Goal: Task Accomplishment & Management: Manage account settings

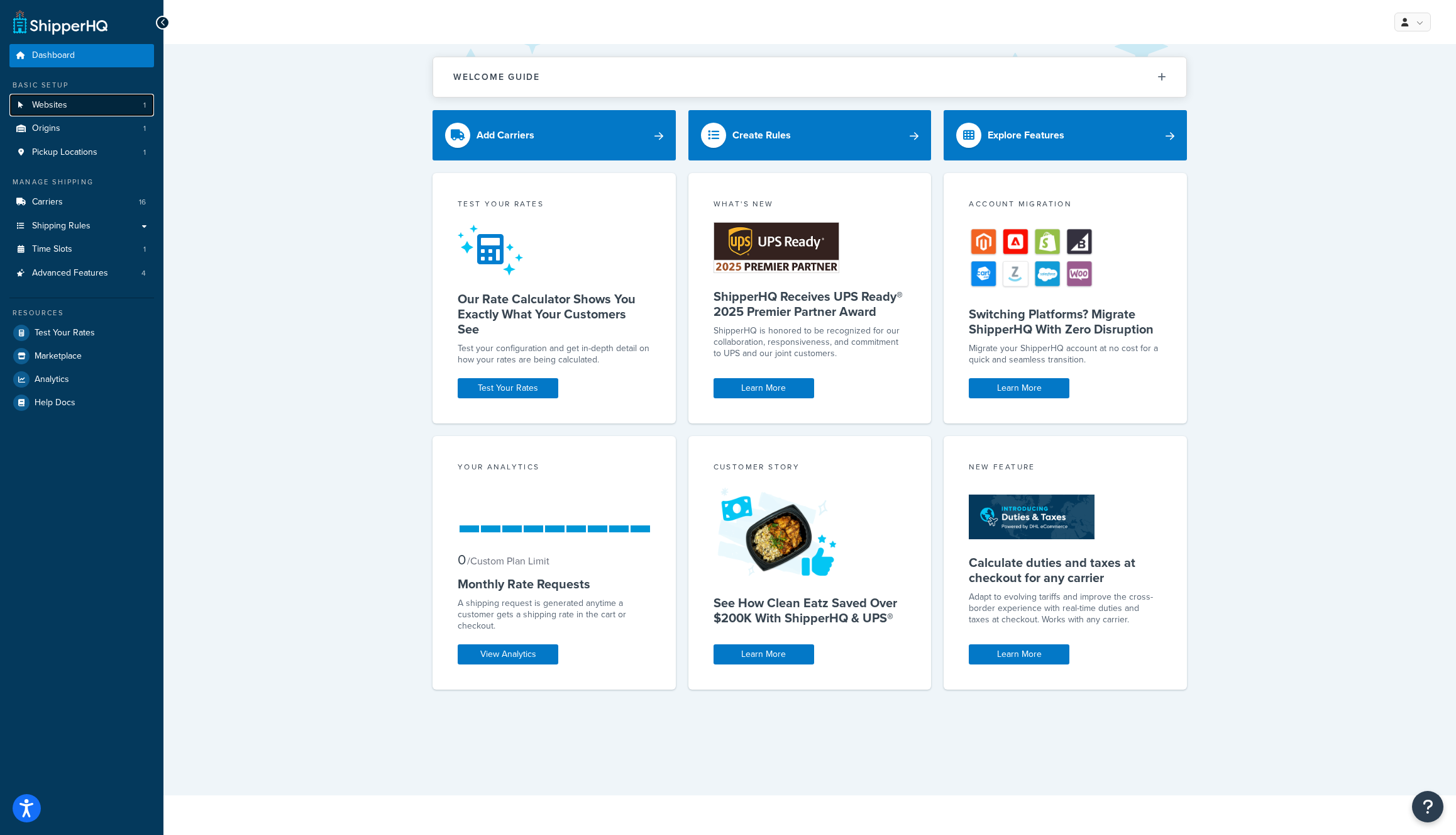
click at [69, 112] on link "Websites 1" at bounding box center [81, 106] width 144 height 23
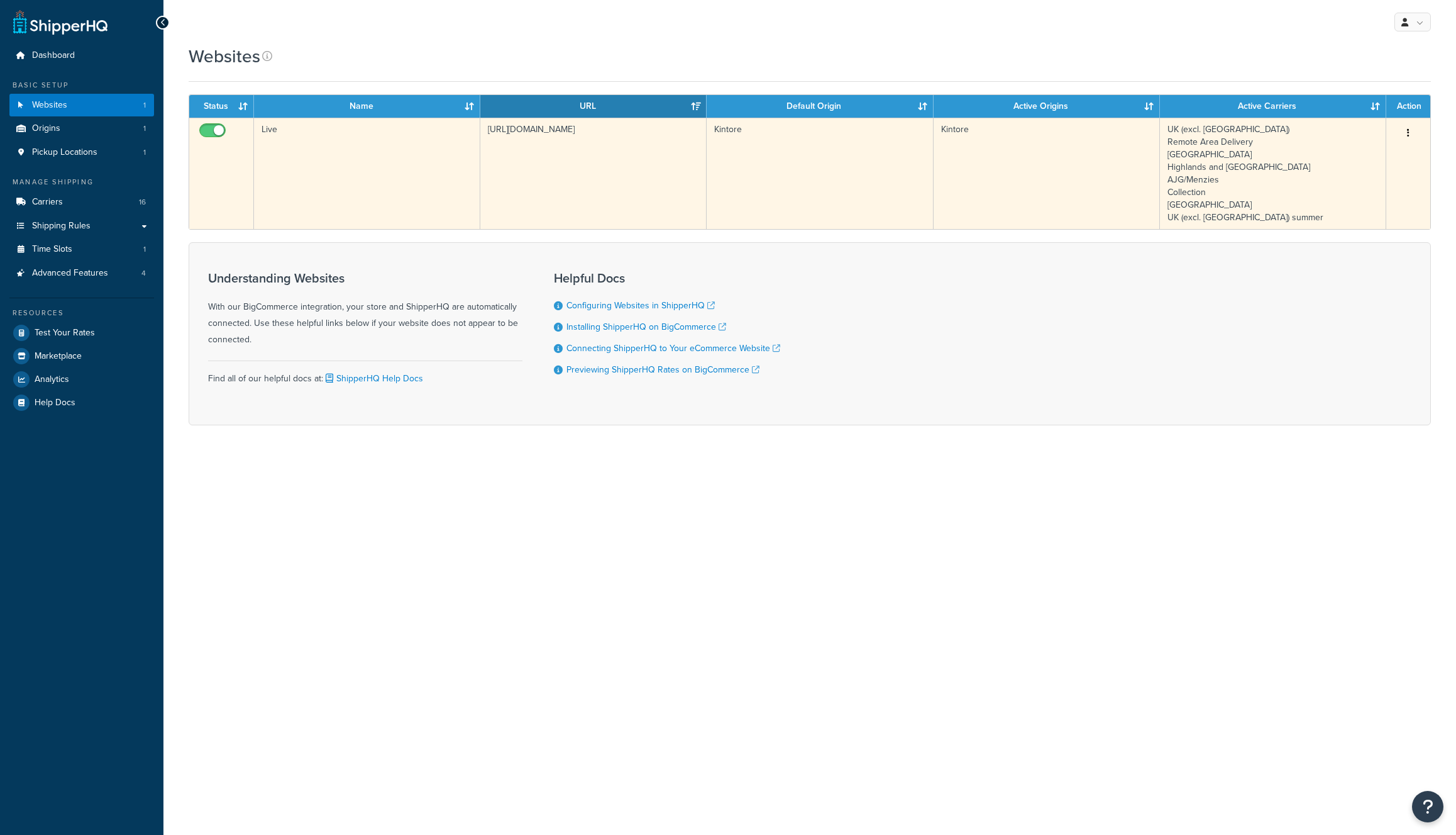
click at [338, 144] on td "Live" at bounding box center [367, 173] width 226 height 111
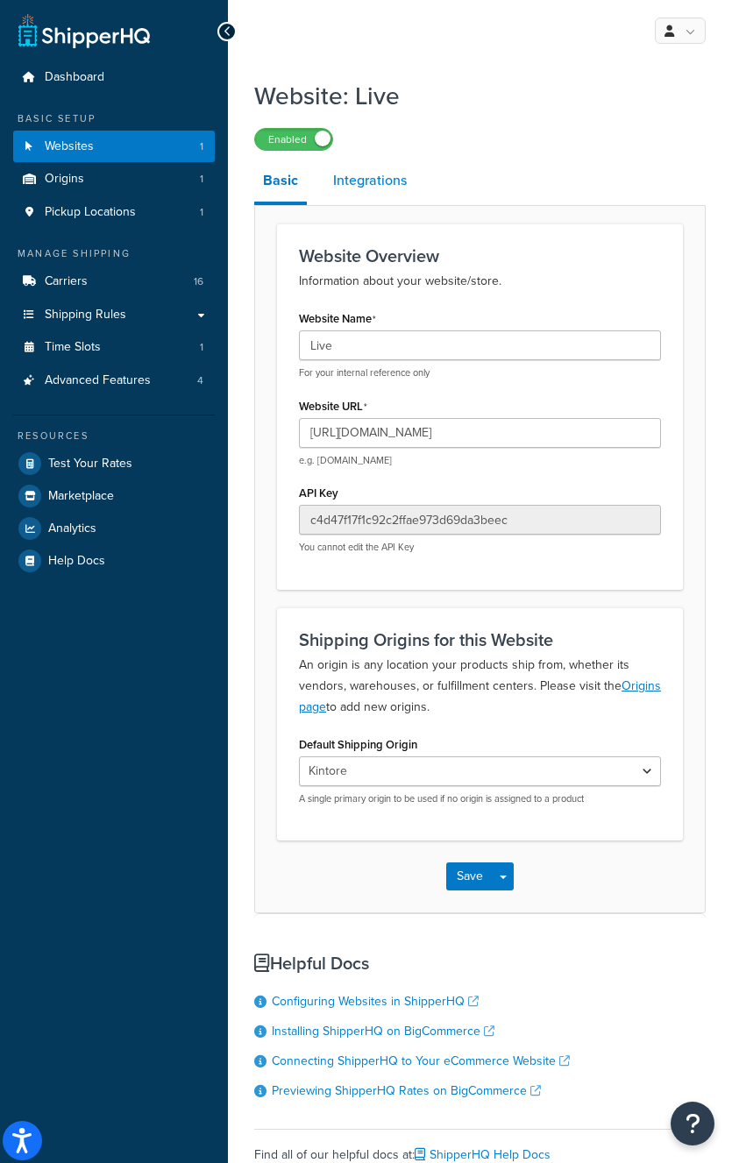
click at [371, 177] on link "Integrations" at bounding box center [369, 180] width 91 height 42
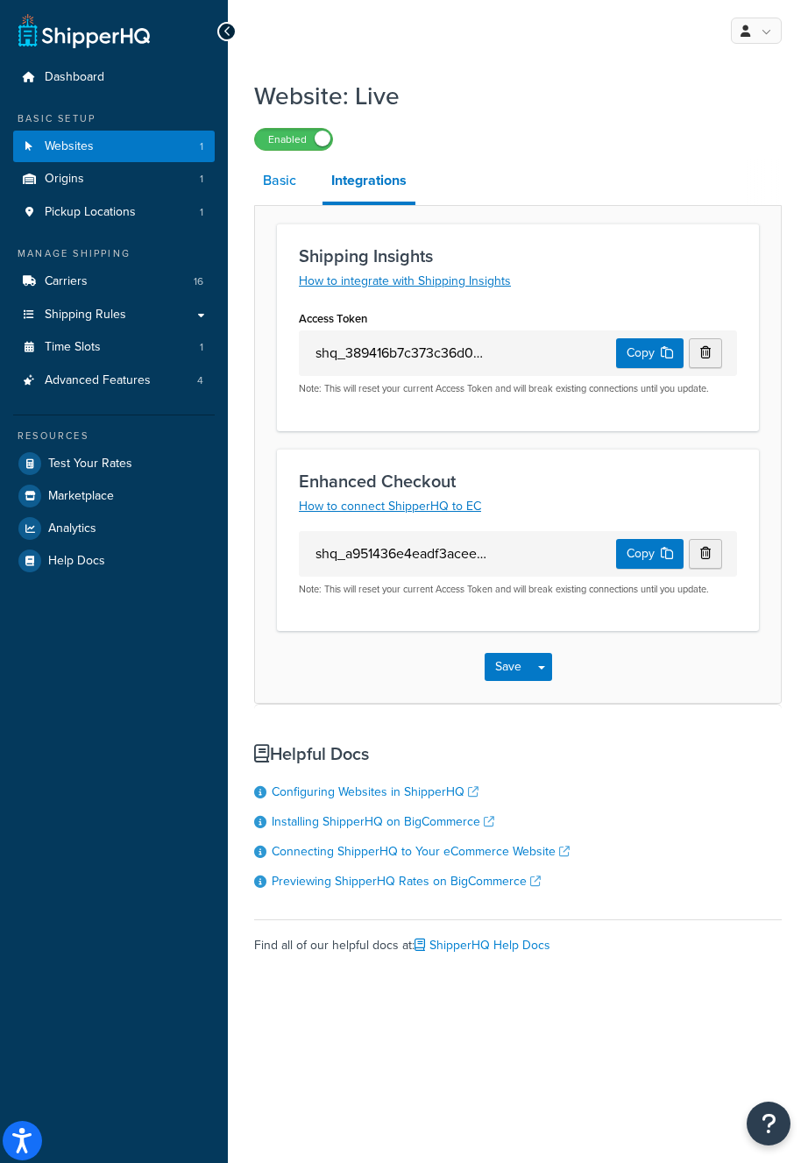
click at [289, 183] on link "Basic" at bounding box center [279, 180] width 51 height 42
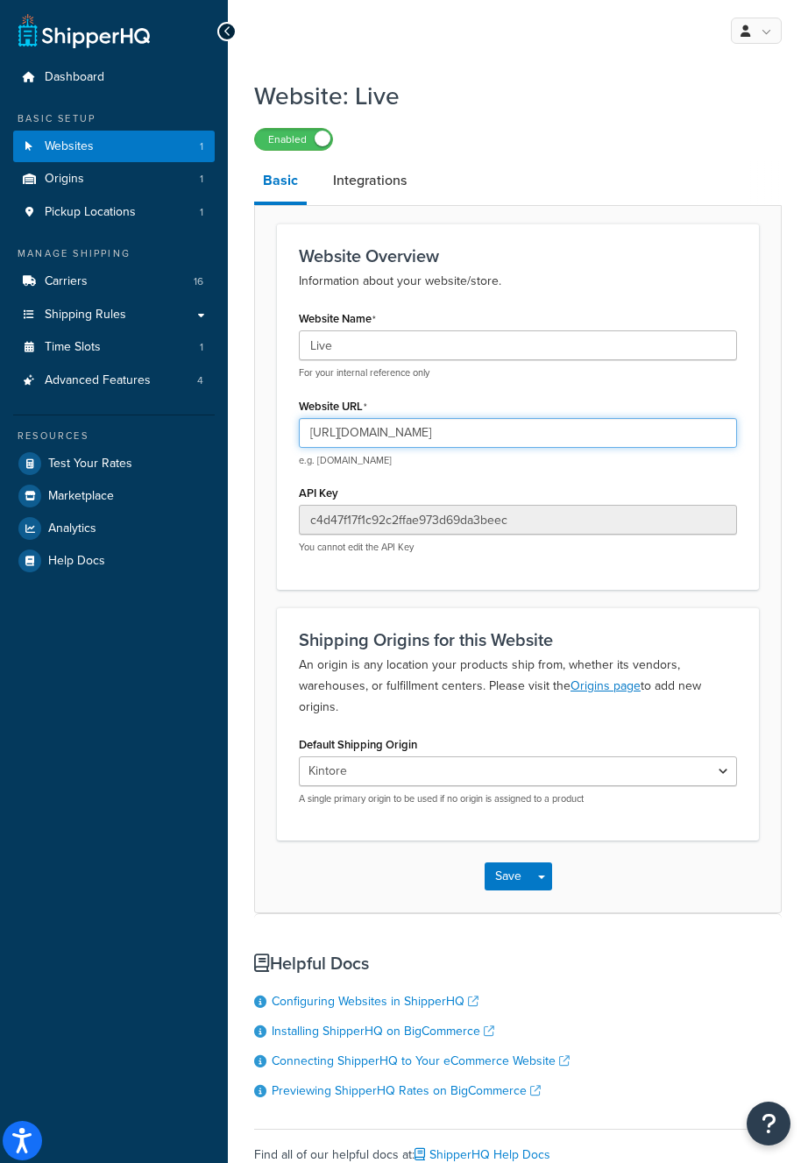
click at [498, 431] on input "[URL][DOMAIN_NAME]" at bounding box center [518, 433] width 438 height 30
click at [365, 165] on link "Integrations" at bounding box center [369, 180] width 91 height 42
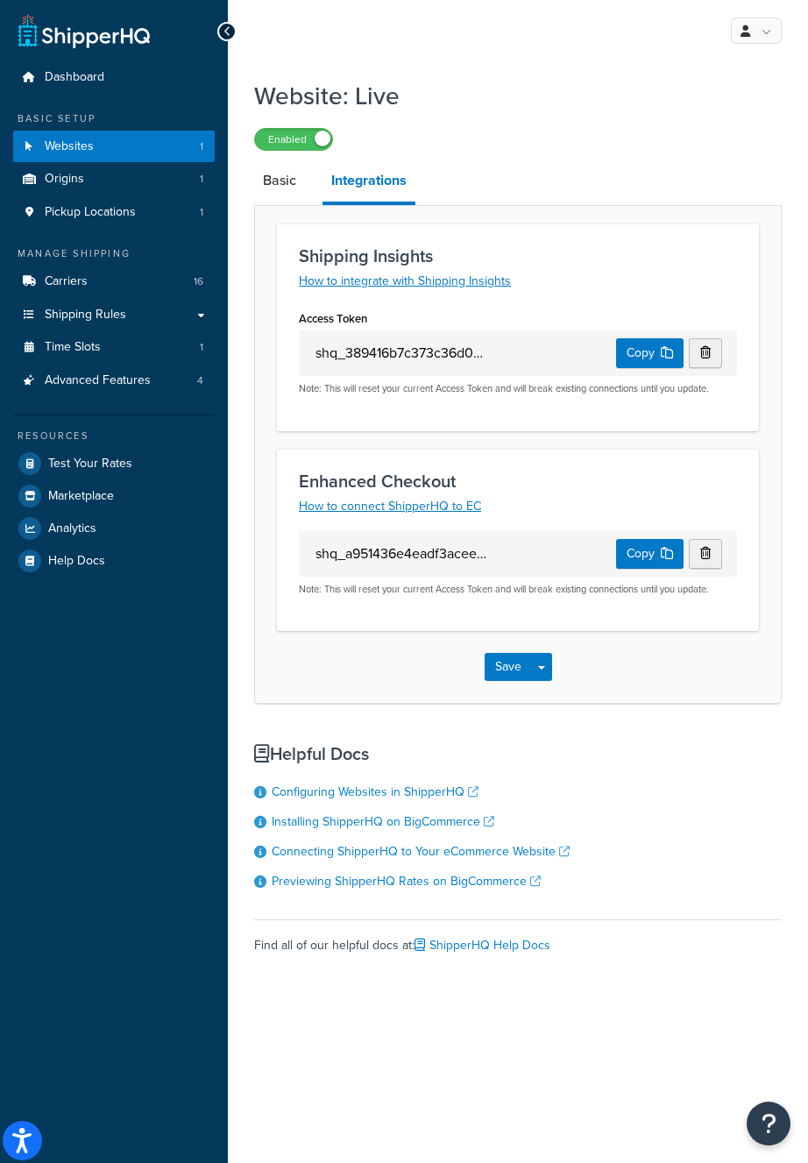
click at [479, 561] on div "shq_a951436e4eadf3acee8f84ebb8e5711a0801a644 Copy" at bounding box center [518, 554] width 438 height 46
click at [618, 555] on button "Copy" at bounding box center [649, 554] width 67 height 30
click at [270, 187] on link "Basic" at bounding box center [279, 180] width 51 height 42
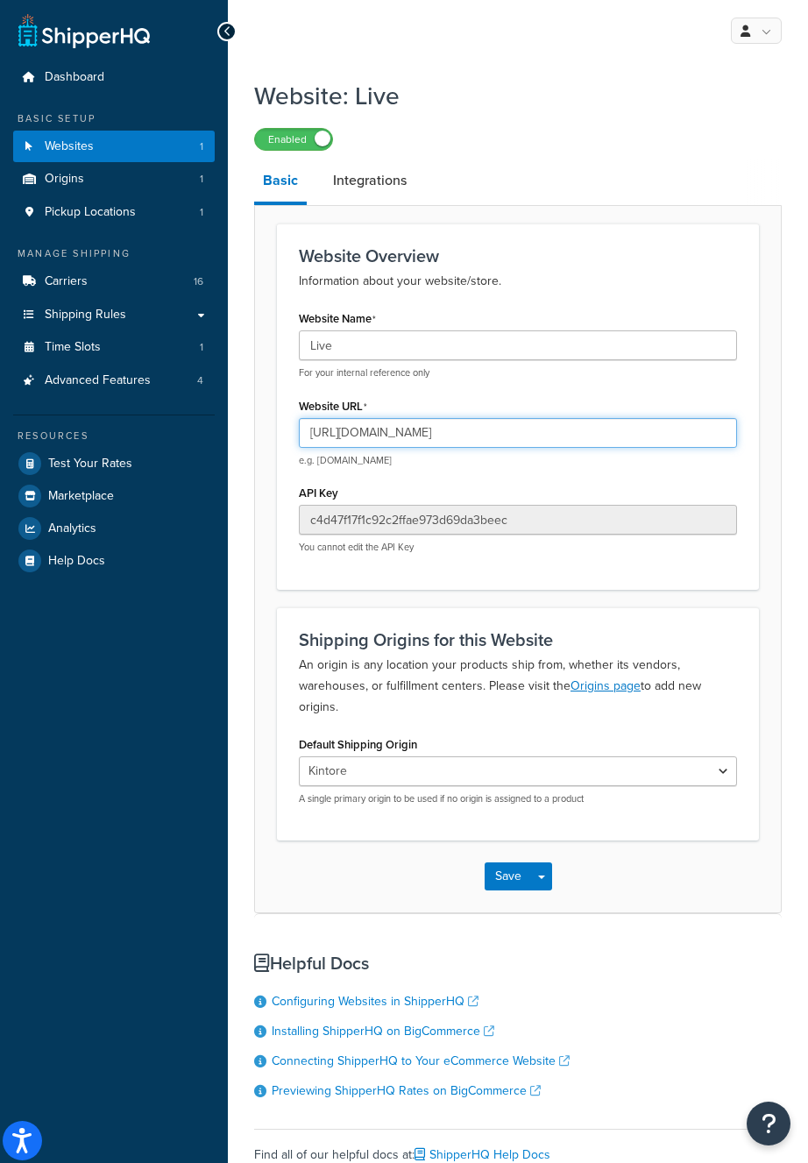
drag, startPoint x: 498, startPoint y: 435, endPoint x: 255, endPoint y: 430, distance: 242.7
click at [255, 430] on form "Website Overview Information about your website/store. Website Name Live For yo…" at bounding box center [518, 567] width 526 height 689
